Goal: Task Accomplishment & Management: Use online tool/utility

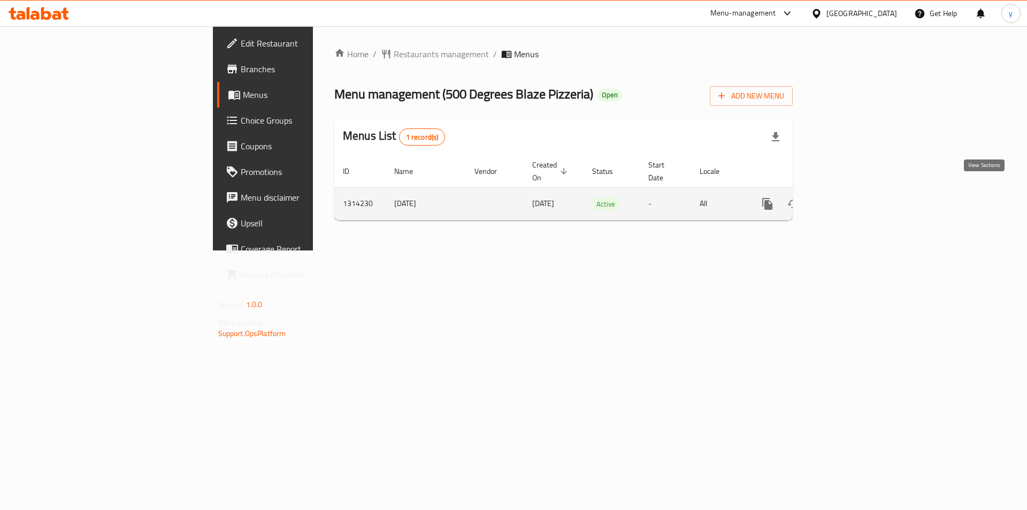
click at [849, 199] on icon "enhanced table" at bounding box center [844, 204] width 10 height 10
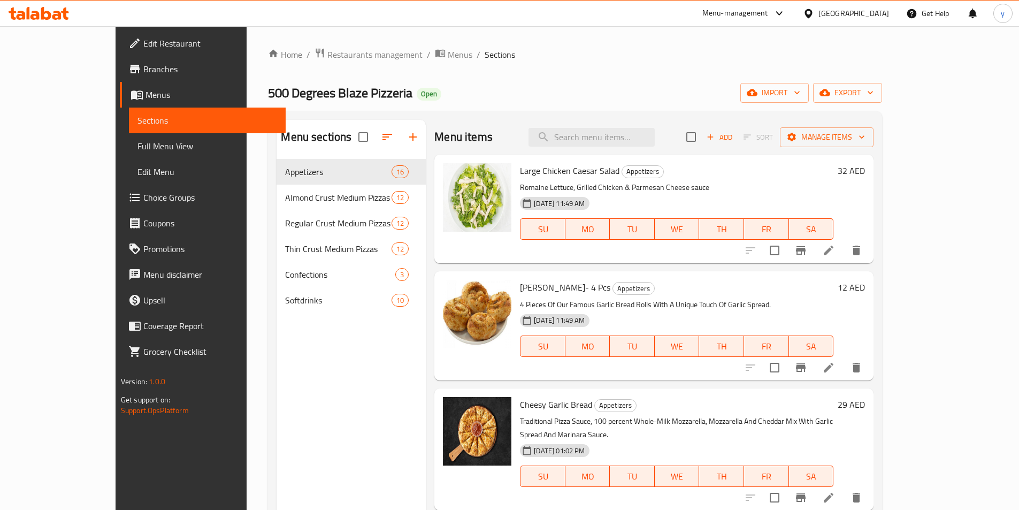
click at [145, 96] on span "Menus" at bounding box center [211, 94] width 132 height 13
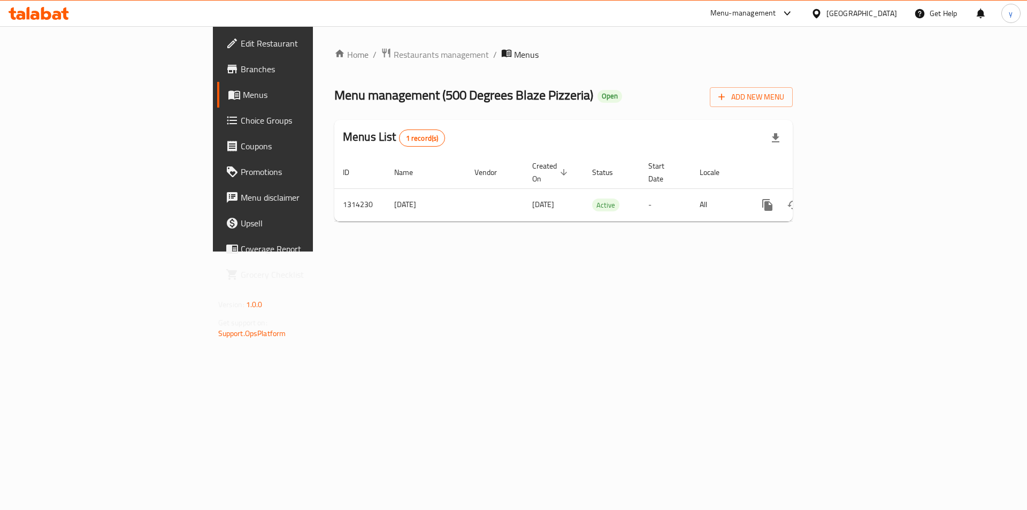
click at [241, 63] on span "Branches" at bounding box center [308, 69] width 135 height 13
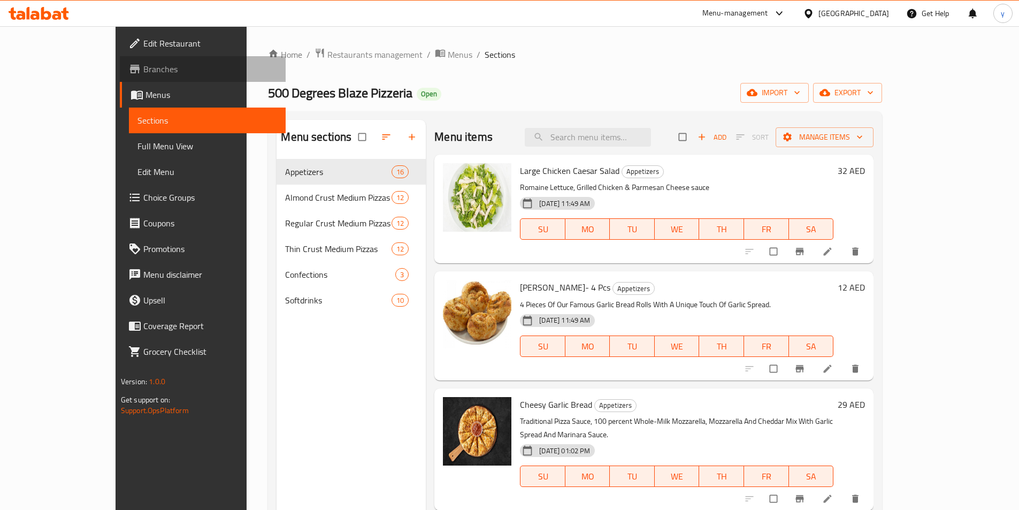
click at [143, 64] on span "Branches" at bounding box center [210, 69] width 134 height 13
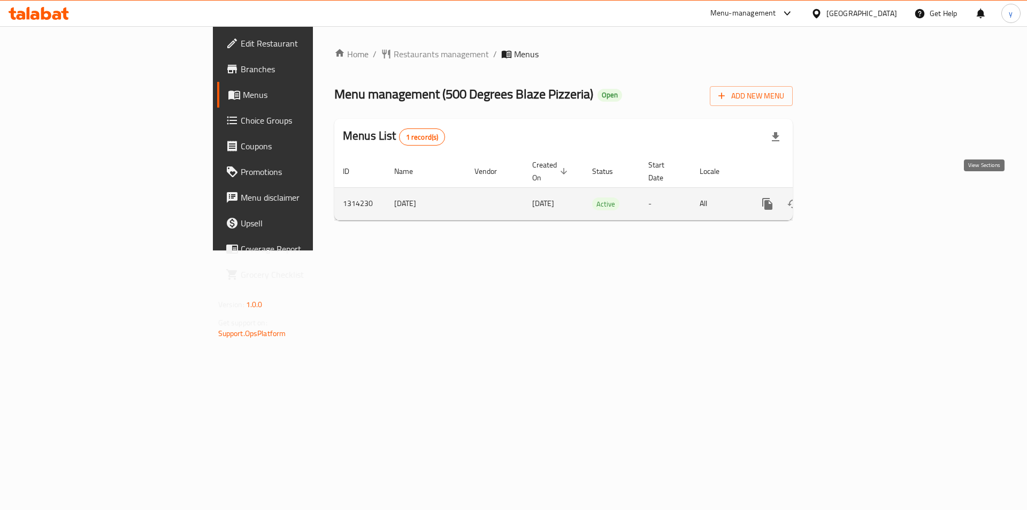
click at [857, 199] on link "enhanced table" at bounding box center [844, 204] width 26 height 26
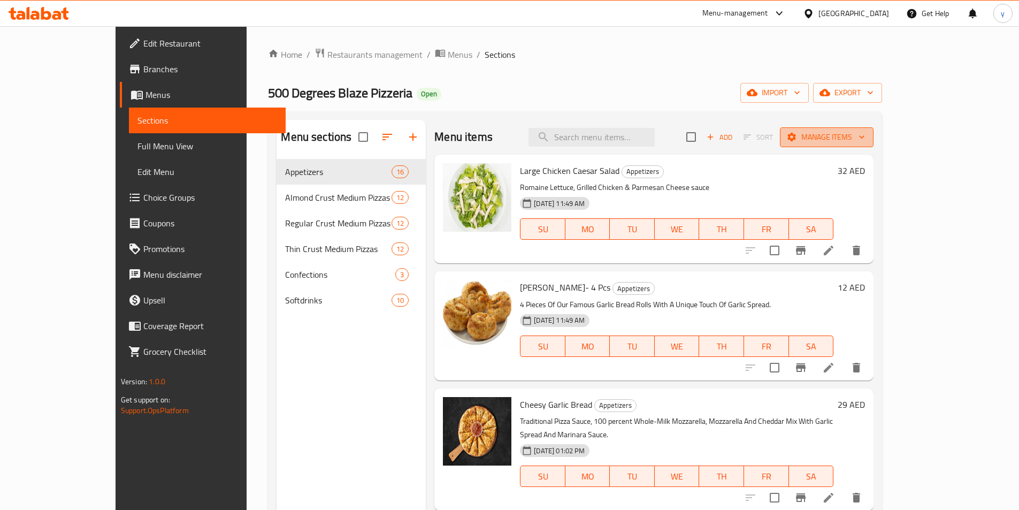
click at [865, 139] on span "Manage items" at bounding box center [826, 136] width 76 height 13
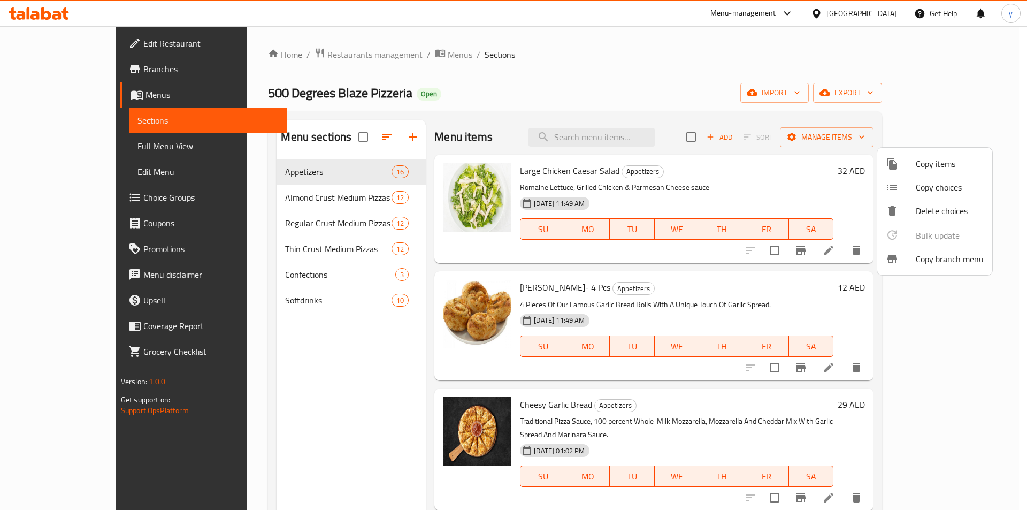
click at [927, 261] on span "Copy branch menu" at bounding box center [949, 258] width 68 height 13
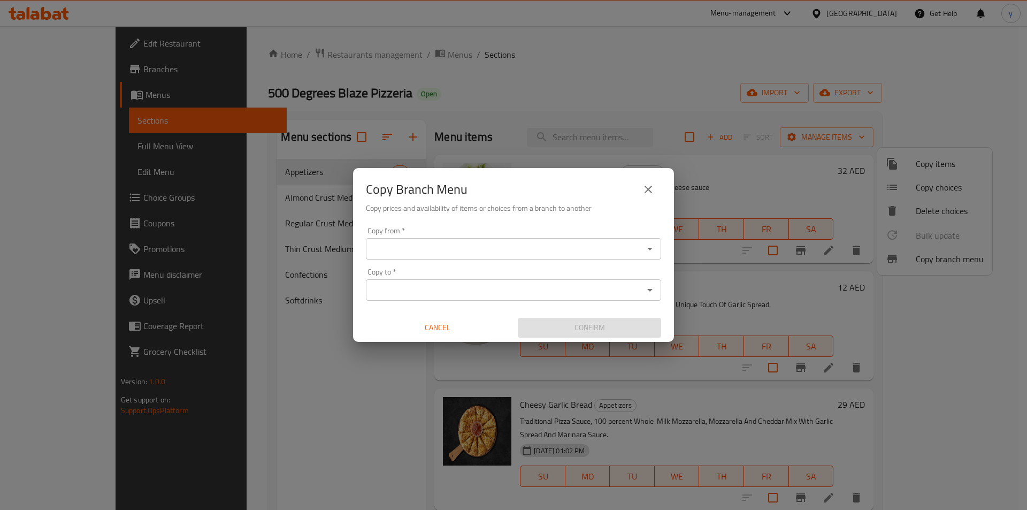
click at [562, 255] on input "Copy from   *" at bounding box center [504, 248] width 271 height 15
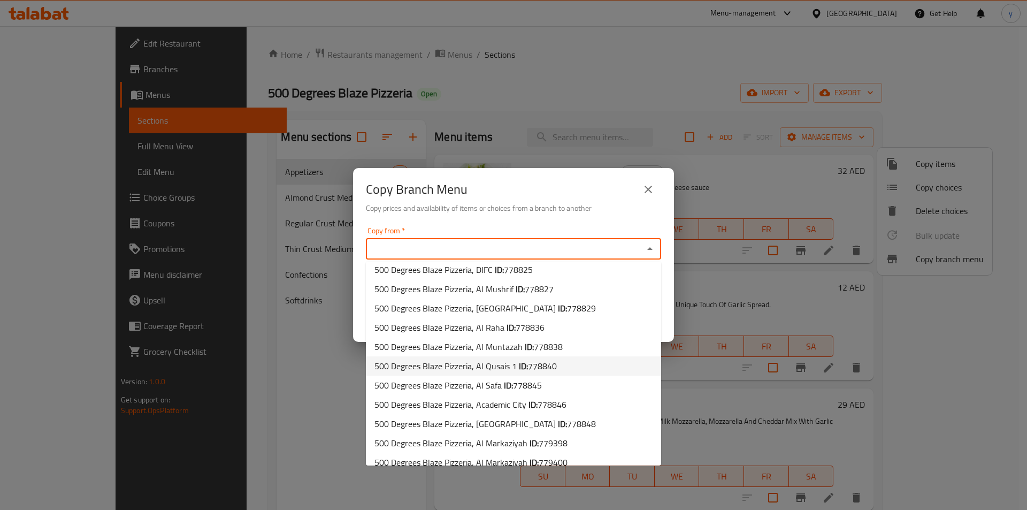
scroll to position [132, 0]
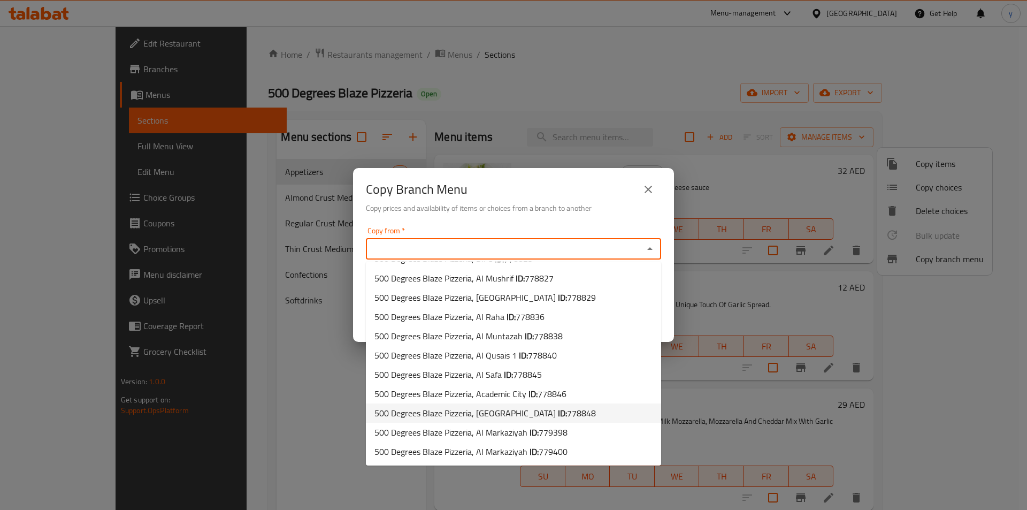
click at [576, 418] on span "778848" at bounding box center [581, 413] width 29 height 16
type input "500 Degrees Blaze Pizzeria, Dubai Motor City"
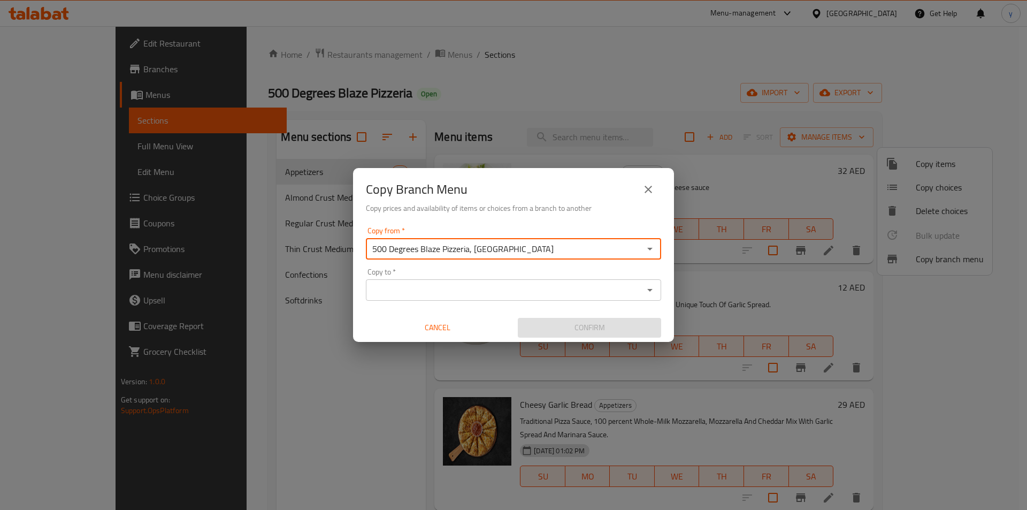
click at [517, 289] on input "Copy to   *" at bounding box center [504, 289] width 271 height 15
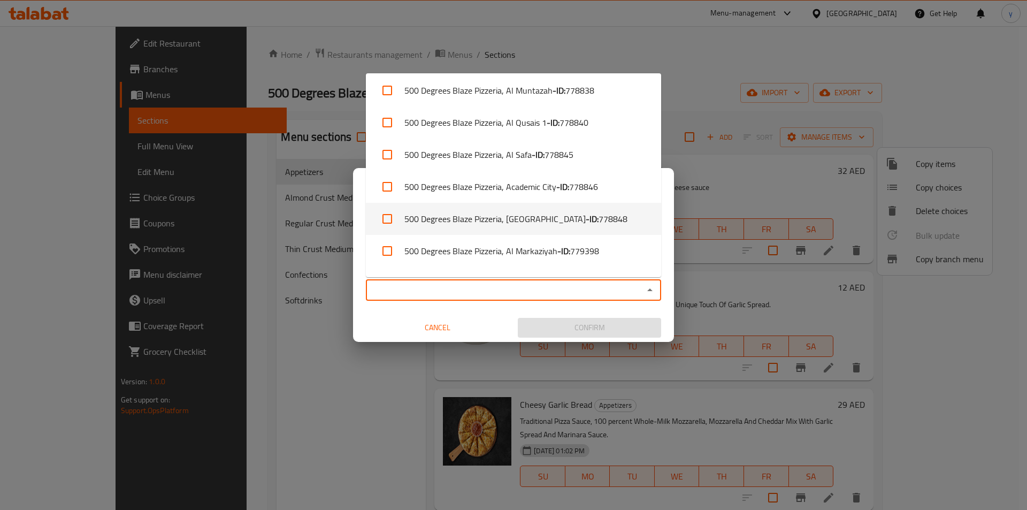
scroll to position [350, 0]
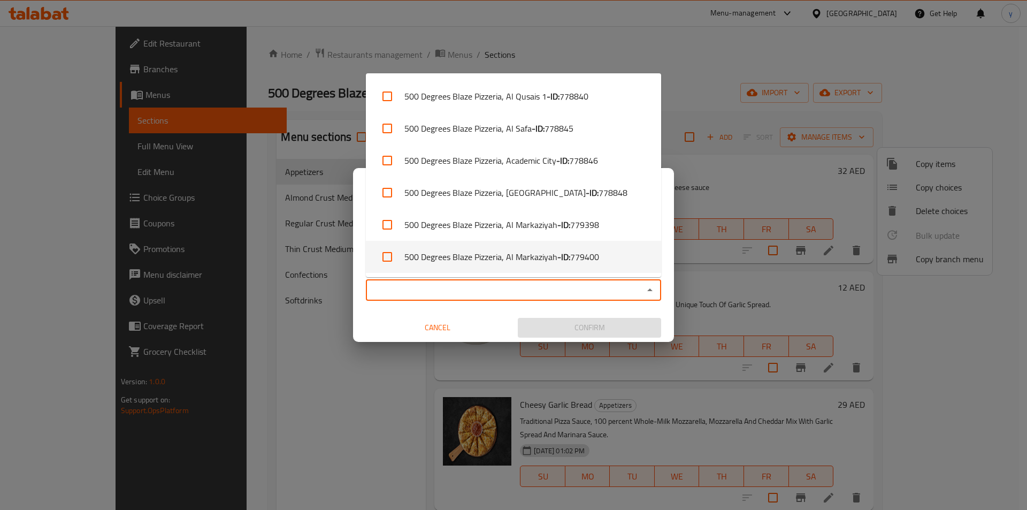
click at [591, 252] on span "779400" at bounding box center [584, 256] width 29 height 13
checkbox input "true"
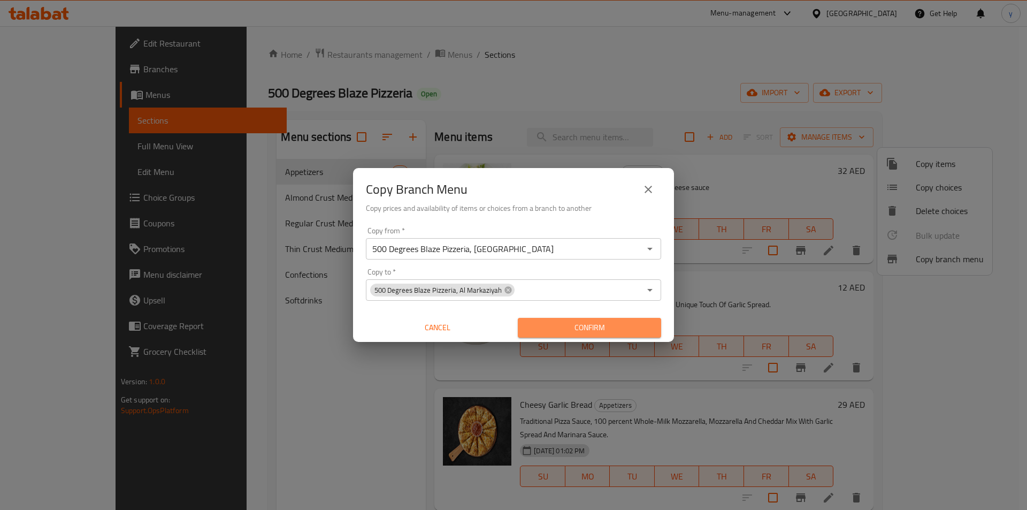
click at [581, 329] on span "Confirm" at bounding box center [589, 327] width 126 height 13
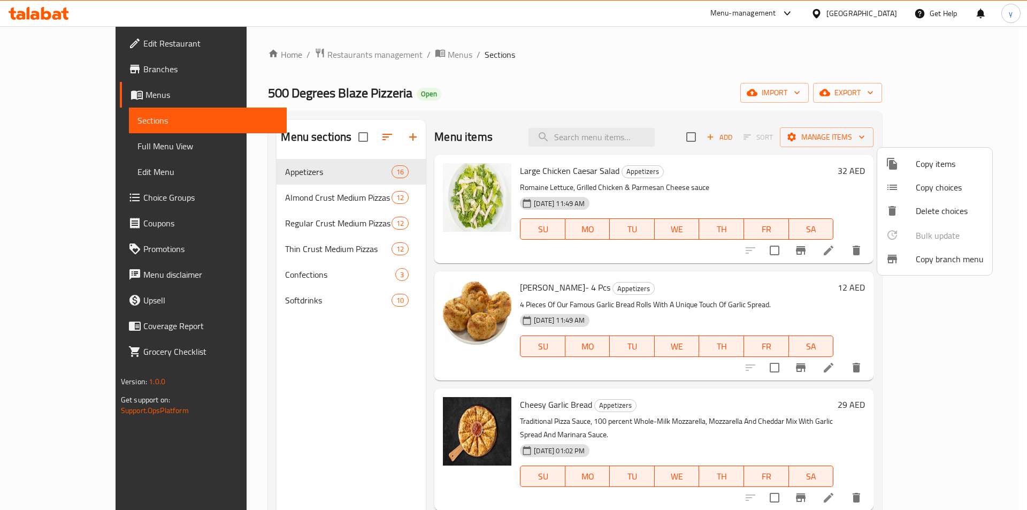
click at [49, 148] on div at bounding box center [513, 255] width 1027 height 510
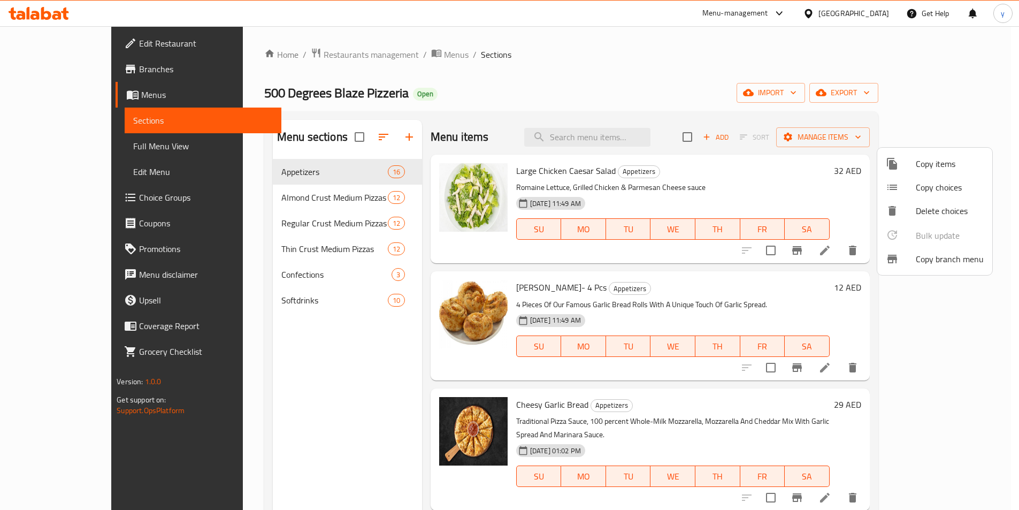
click at [133, 148] on span "Full Menu View" at bounding box center [203, 146] width 140 height 13
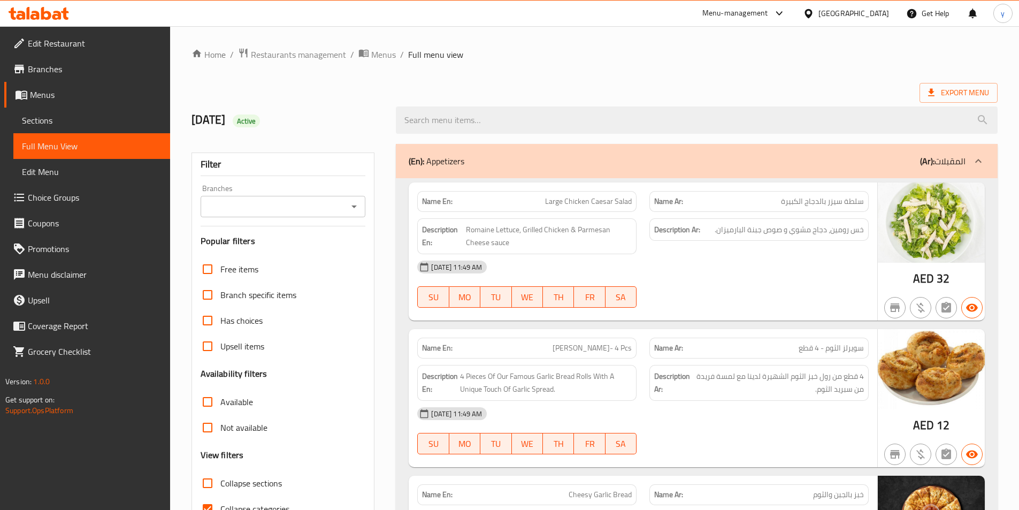
click at [53, 95] on span "Menus" at bounding box center [96, 94] width 132 height 13
